Goal: Check status

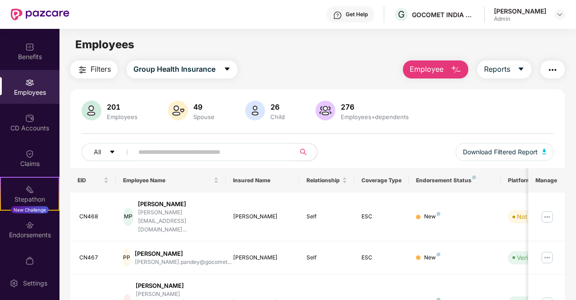
scroll to position [83, 0]
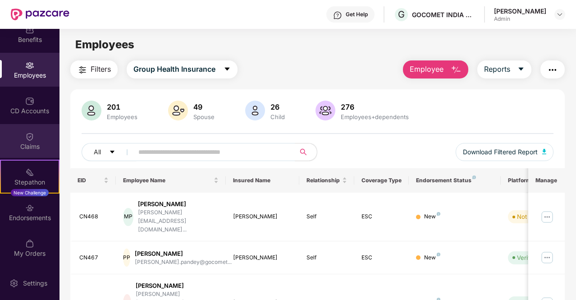
click at [29, 136] on img at bounding box center [29, 136] width 9 height 9
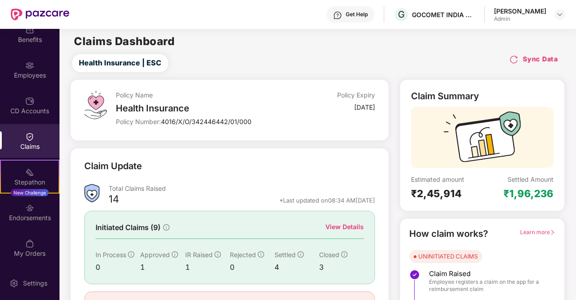
scroll to position [52, 0]
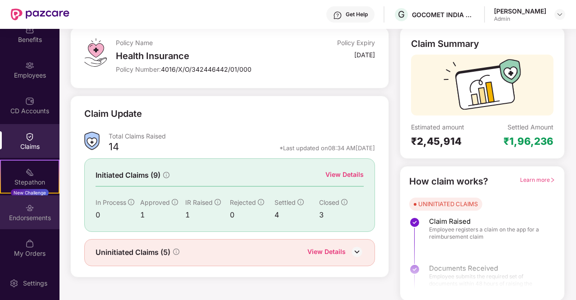
click at [30, 210] on img at bounding box center [29, 207] width 9 height 9
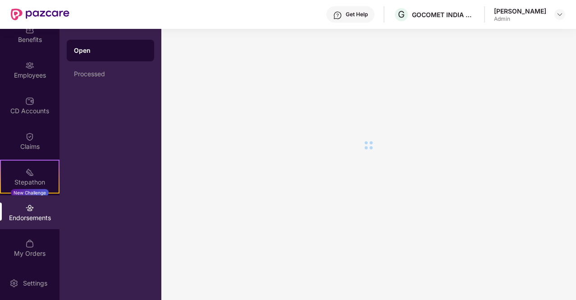
scroll to position [0, 0]
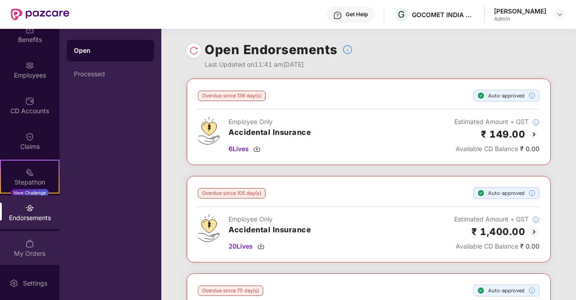
click at [22, 249] on div "My Orders" at bounding box center [30, 253] width 60 height 9
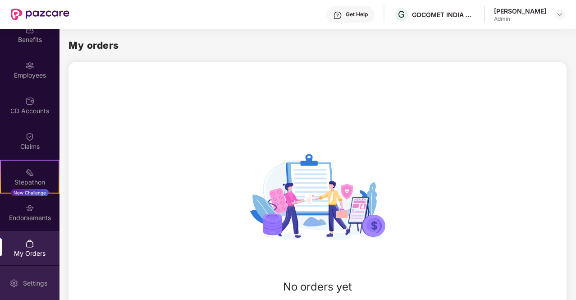
click at [34, 281] on div "Settings" at bounding box center [35, 283] width 30 height 9
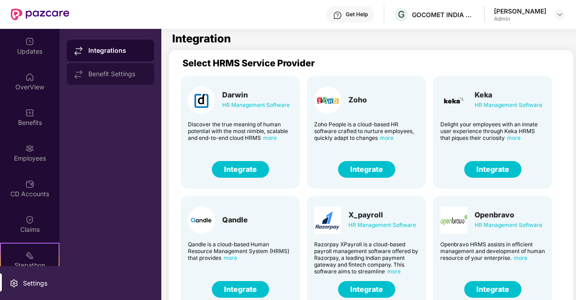
click at [123, 75] on div "Benefit Settings" at bounding box center [117, 73] width 59 height 7
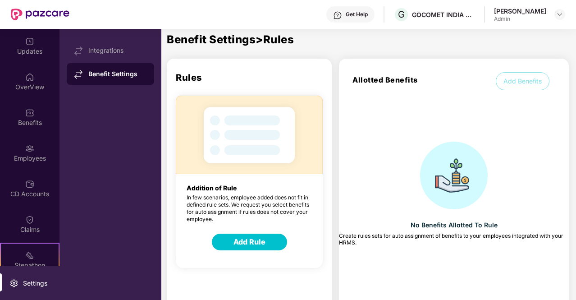
click at [368, 17] on div "Get Help" at bounding box center [357, 14] width 22 height 7
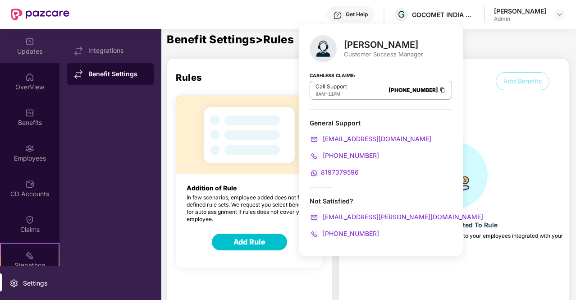
click at [32, 47] on div "Updates" at bounding box center [30, 51] width 60 height 9
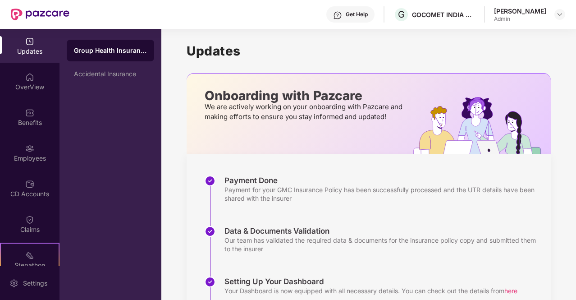
click at [479, 242] on div "Our team has validated the required data & documents for the insurance policy c…" at bounding box center [384, 244] width 318 height 17
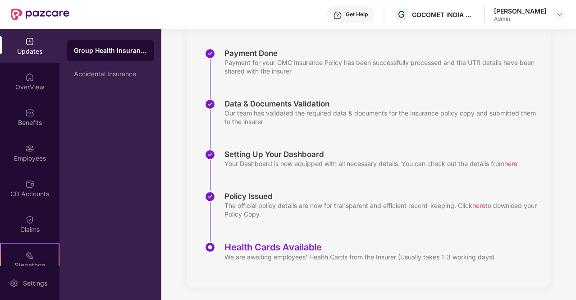
scroll to position [129, 0]
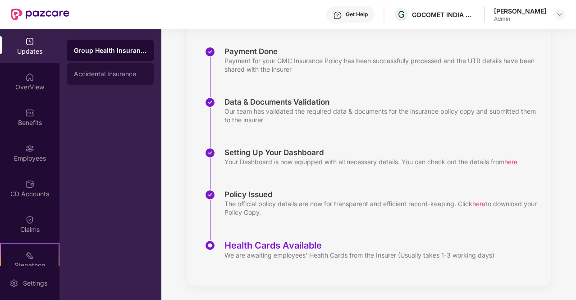
click at [98, 66] on div "Accidental Insurance" at bounding box center [111, 74] width 88 height 22
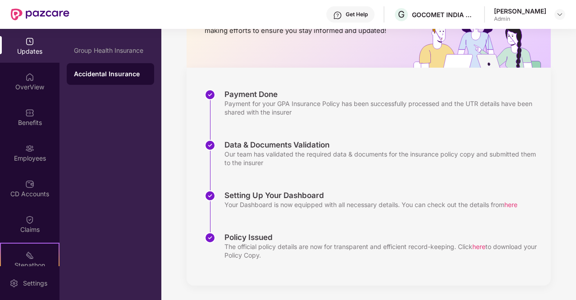
scroll to position [86, 0]
click at [27, 48] on div "Updates" at bounding box center [30, 51] width 60 height 9
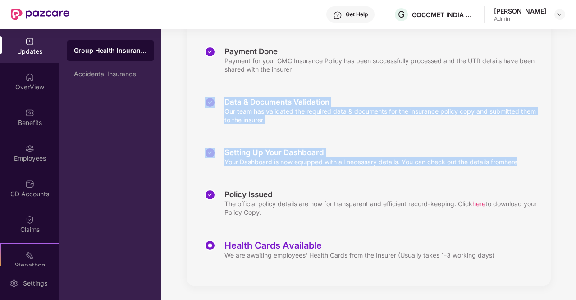
drag, startPoint x: 575, startPoint y: 188, endPoint x: 570, endPoint y: 72, distance: 116.0
click at [570, 72] on div "Updates Onboarding with Pazcare We are actively working on your onboarding with…" at bounding box center [368, 100] width 415 height 400
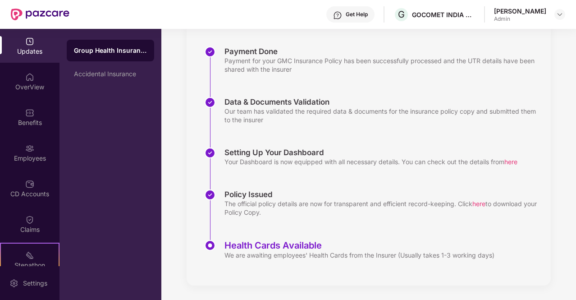
click at [498, 236] on div "Policy Issued The official policy details are now for transparent and efficient…" at bounding box center [378, 214] width 346 height 51
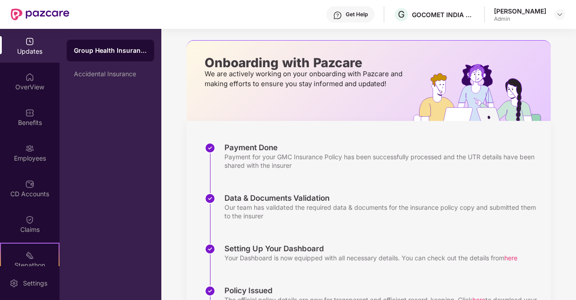
scroll to position [0, 0]
